Goal: Information Seeking & Learning: Learn about a topic

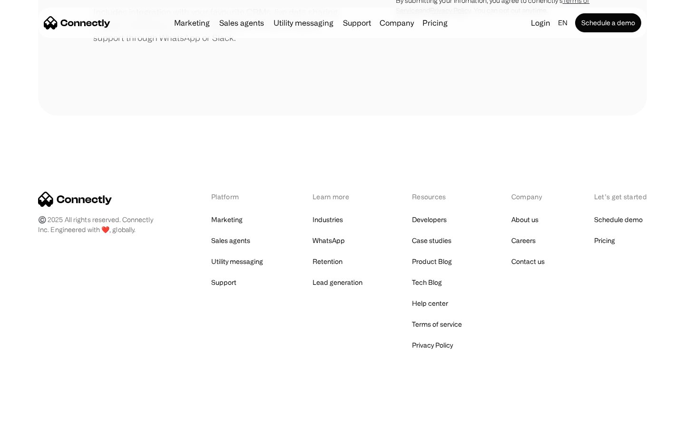
scroll to position [442, 0]
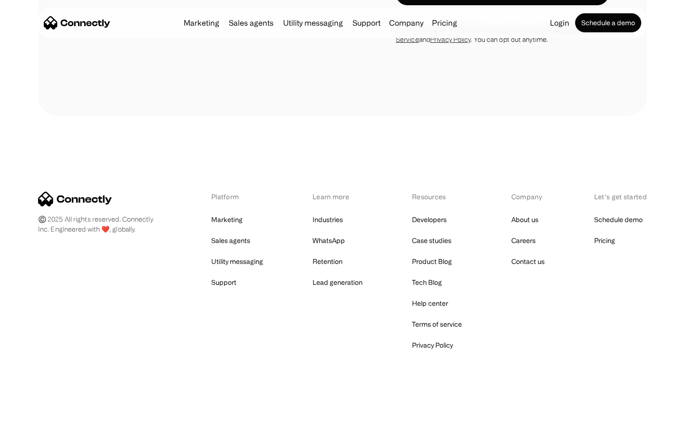
scroll to position [1608, 0]
